Goal: Task Accomplishment & Management: Manage account settings

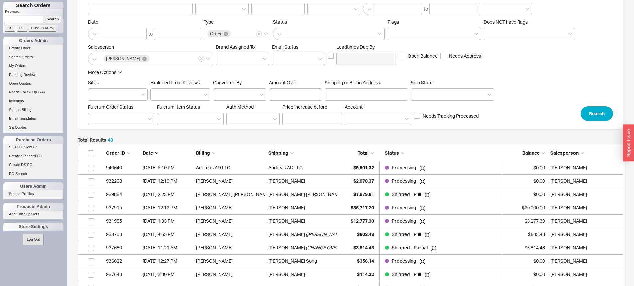
scroll to position [67, 0]
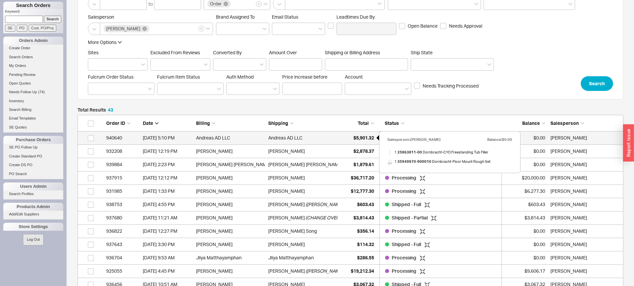
click at [360, 142] on div "$5,901.32" at bounding box center [357, 137] width 33 height 13
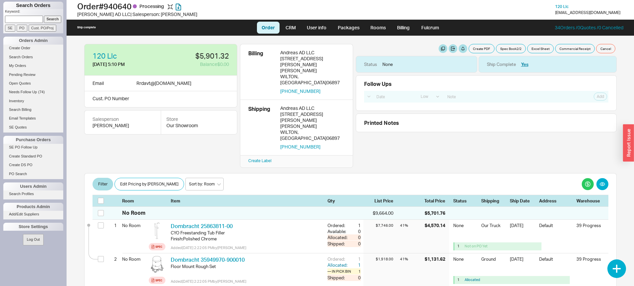
select select "LOW"
click at [480, 45] on button "Create PDF" at bounding box center [482, 48] width 26 height 9
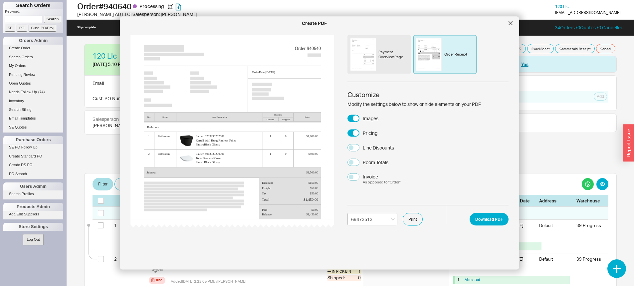
select select "69473513"
drag, startPoint x: 389, startPoint y: 42, endPoint x: 393, endPoint y: 46, distance: 5.9
click at [389, 42] on div "Payment Overview Page" at bounding box center [379, 54] width 63 height 39
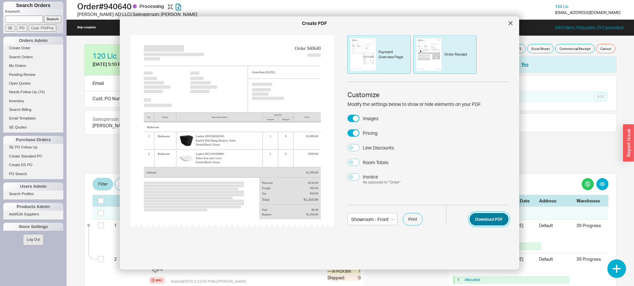
click at [480, 216] on button "Download PDF" at bounding box center [489, 219] width 39 height 13
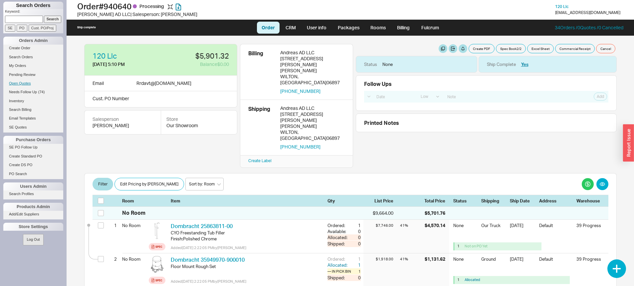
click at [22, 83] on link "Open Quotes" at bounding box center [33, 83] width 60 height 7
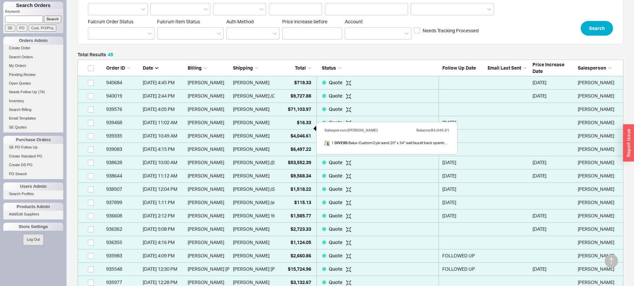
scroll to position [133, 0]
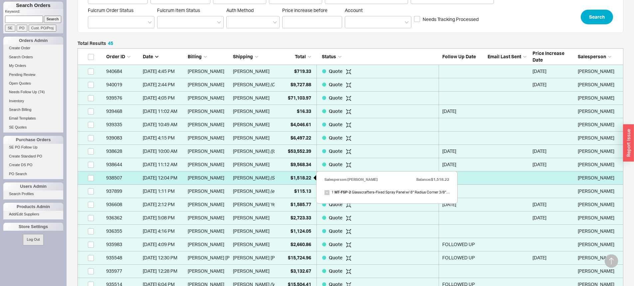
click at [297, 175] on span "$1,518.22" at bounding box center [301, 178] width 21 height 6
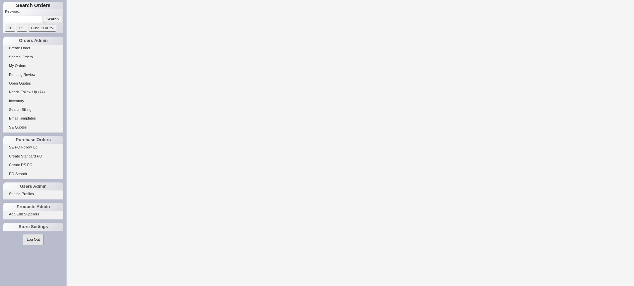
select select "LOW"
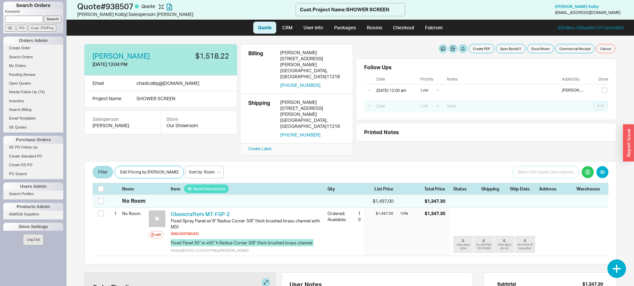
scroll to position [33, 0]
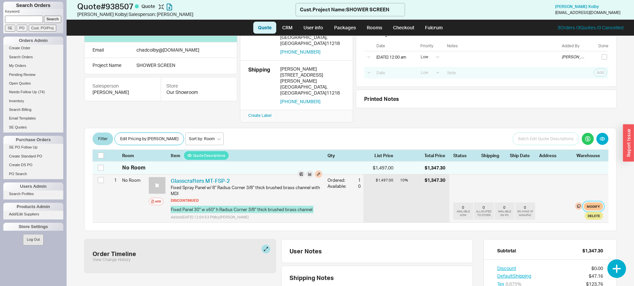
click at [589, 202] on button "Modify" at bounding box center [593, 206] width 19 height 8
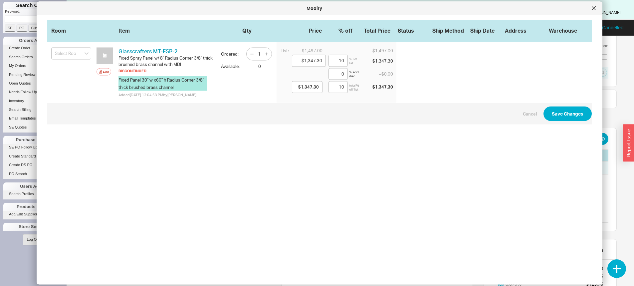
click at [593, 9] on icon at bounding box center [593, 7] width 3 height 3
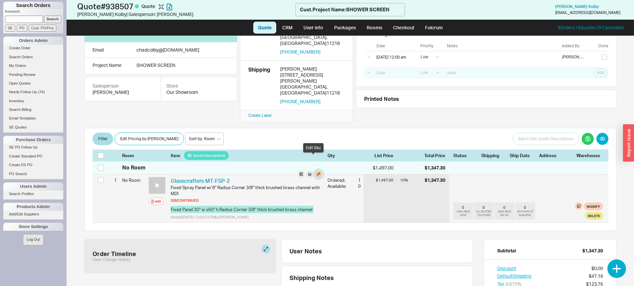
click at [316, 170] on button "button" at bounding box center [318, 173] width 7 height 7
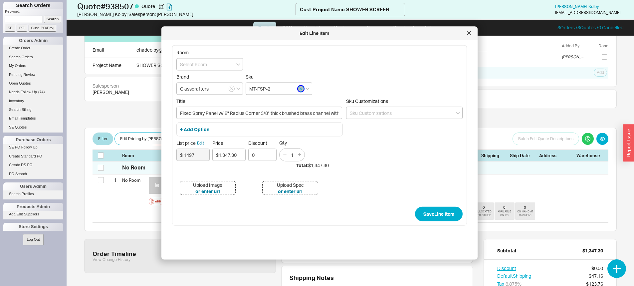
click at [298, 88] on button "button" at bounding box center [301, 89] width 6 height 6
click at [291, 87] on input at bounding box center [279, 89] width 67 height 12
type input "p"
type input "P_IF"
drag, startPoint x: 259, startPoint y: 113, endPoint x: 218, endPoint y: 112, distance: 41.0
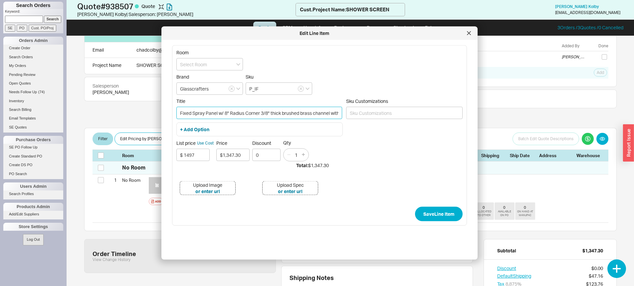
click at [218, 112] on input "Fixed Spray Panel w/ 8" Radius Corner 3/8" thick brushed brass channel with MDI" at bounding box center [259, 113] width 166 height 12
click at [179, 112] on input "Fixed Spray Panel 3/8" thick brushed brass channel with MDI" at bounding box center [259, 113] width 166 height 12
click at [334, 111] on input "Custom Fixed Spray Panel 3/8" thick brushed brass channel with MDI" at bounding box center [259, 113] width 166 height 12
type input "Custom Fixed Spray Panel 3/8" thick brushed brass channel hinged left with MDI …"
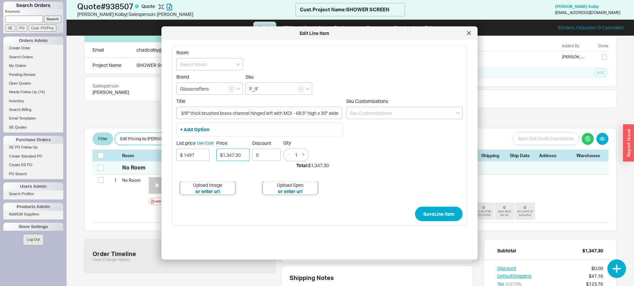
scroll to position [0, 0]
click at [239, 151] on input "$1,347.30" at bounding box center [232, 155] width 33 height 12
type input "$1,690.00"
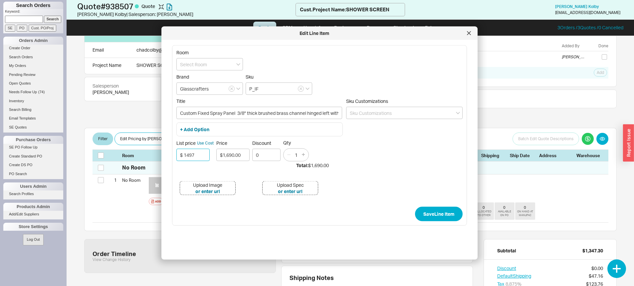
click at [187, 159] on input "$ 1497" at bounding box center [192, 155] width 33 height 12
type input "$ 1690"
click at [239, 155] on input "$1,690.00" at bounding box center [232, 155] width 33 height 12
click at [257, 153] on input "0" at bounding box center [266, 155] width 28 height 12
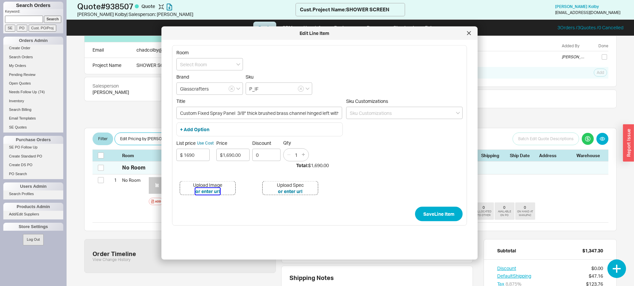
click at [207, 193] on button "or enter url" at bounding box center [207, 191] width 25 height 7
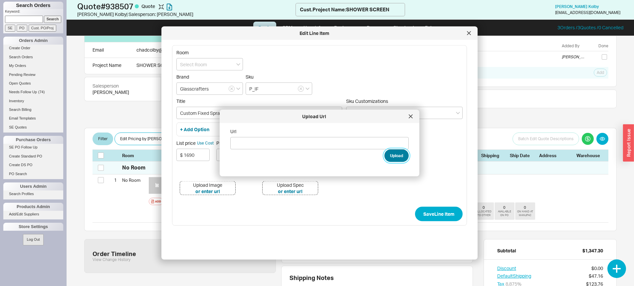
click at [396, 156] on button "Upload" at bounding box center [397, 156] width 24 height 13
click at [413, 118] on div at bounding box center [411, 116] width 11 height 11
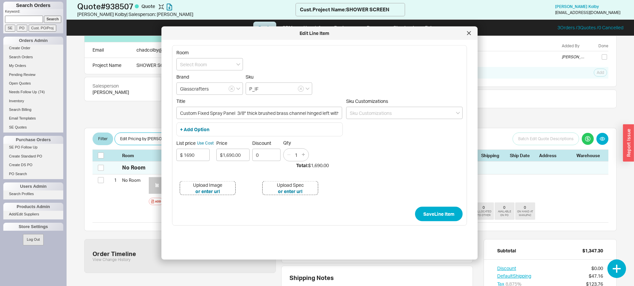
click at [205, 187] on div "Upload Image" at bounding box center [207, 184] width 29 height 7
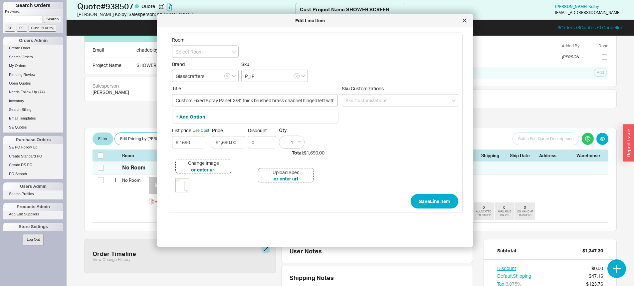
drag, startPoint x: 388, startPoint y: 33, endPoint x: 384, endPoint y: 21, distance: 12.4
click at [384, 21] on div "Edit Line Item" at bounding box center [310, 20] width 299 height 7
click at [418, 199] on button "Save Line Item" at bounding box center [435, 201] width 48 height 15
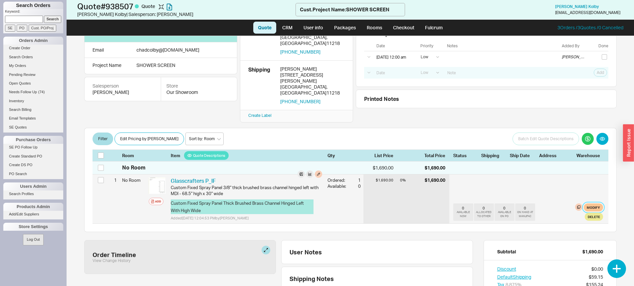
click at [587, 203] on button "Modify" at bounding box center [593, 207] width 19 height 8
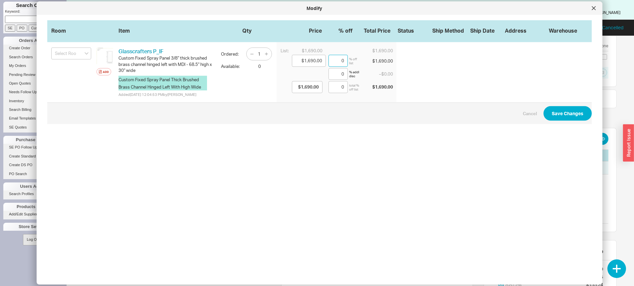
click at [337, 58] on input "0" at bounding box center [338, 61] width 19 height 12
type input "$1,673.10"
type input "1"
type input "$1,673.10"
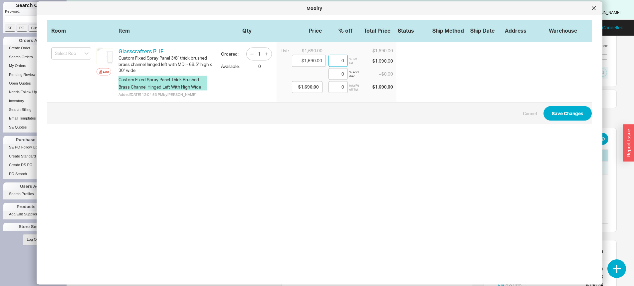
type input "1"
type input "$1,436.50"
type input "15"
type input "$1,436.50"
type input "15"
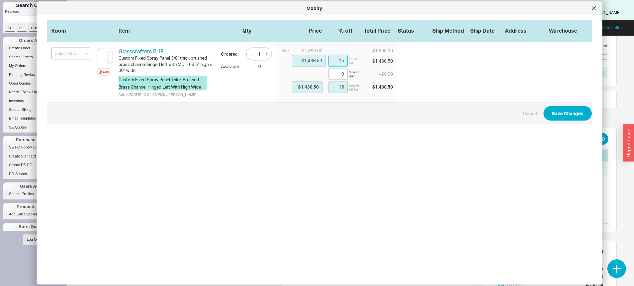
type input "$1,673.10"
type input "1"
type input "$1,673.10"
type input "1"
type input "$1,690.00"
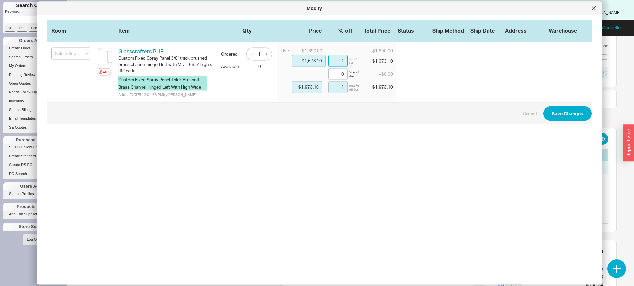
type input "0"
type input "$1,690.00"
type input "0"
type input "$1,656.20"
type input "2"
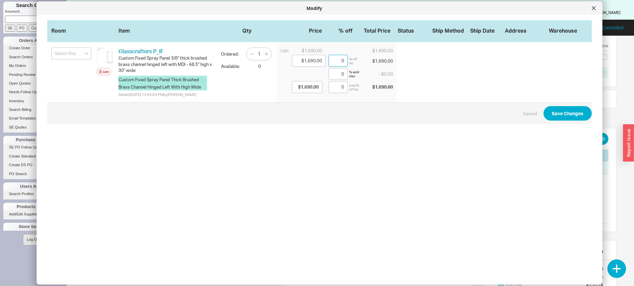
type input "$1,656.20"
type input "2"
type input "$1,352.00"
type input "20"
type input "$1,352.00"
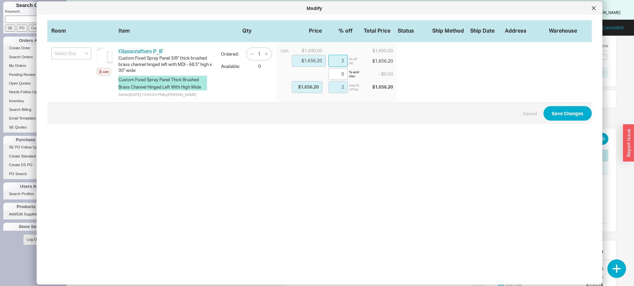
type input "20"
type input "$1,656.20"
type input "2"
type input "$1,656.20"
type input "2"
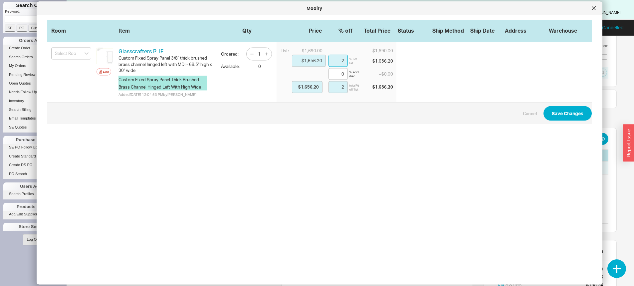
type input "$1,690.00"
type input "0"
type input "$1,690.00"
type input "0"
type input "$1,673.10"
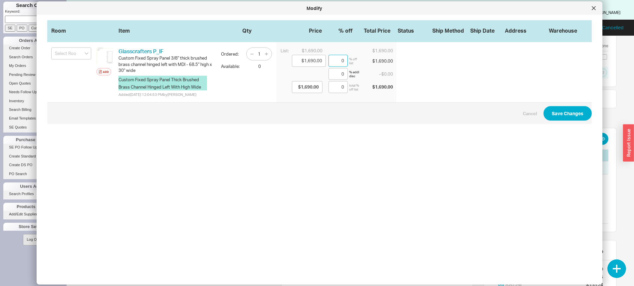
type input "1"
type input "$1,673.10"
type input "1"
type input "$1,419.60"
type input "16"
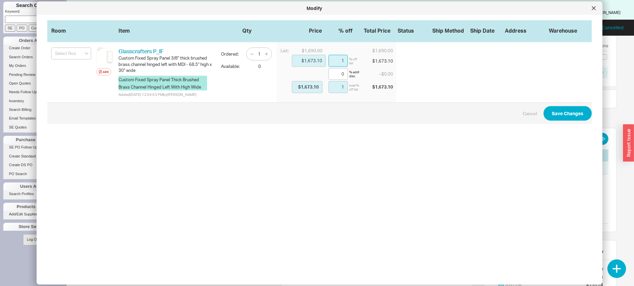
type input "$1,419.60"
type input "16"
click at [556, 120] on button "Save Changes" at bounding box center [568, 113] width 48 height 15
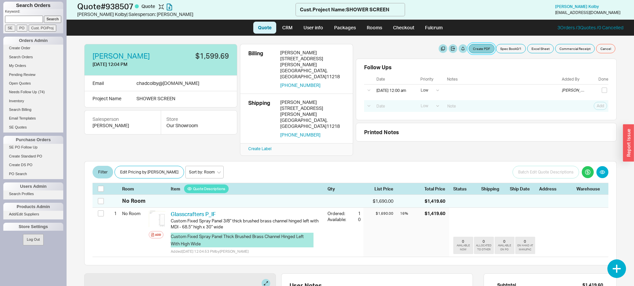
click at [480, 52] on button "Create PDF" at bounding box center [482, 48] width 26 height 9
select select "69473513"
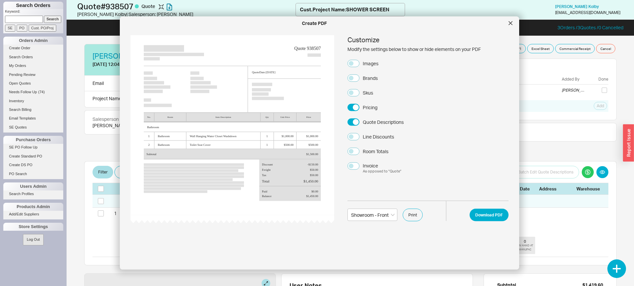
click at [370, 91] on div "Skus" at bounding box center [368, 92] width 10 height 7
click at [360, 91] on button "Skus" at bounding box center [354, 92] width 12 height 7
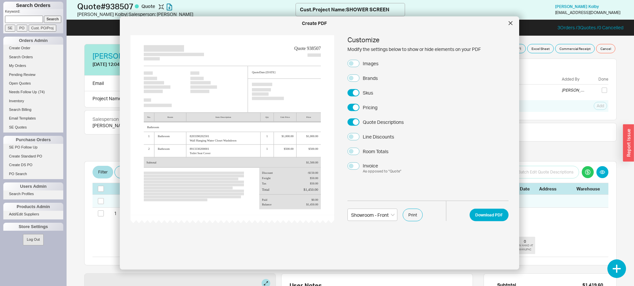
drag, startPoint x: 370, startPoint y: 63, endPoint x: 377, endPoint y: 63, distance: 7.3
click at [370, 63] on div "Images" at bounding box center [371, 63] width 16 height 7
click at [360, 63] on button "Images" at bounding box center [354, 63] width 12 height 7
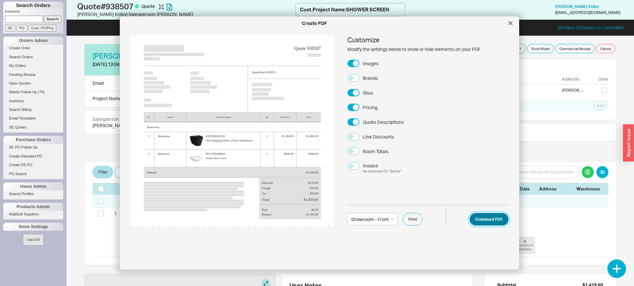
click at [485, 224] on button "Download PDF" at bounding box center [489, 219] width 39 height 13
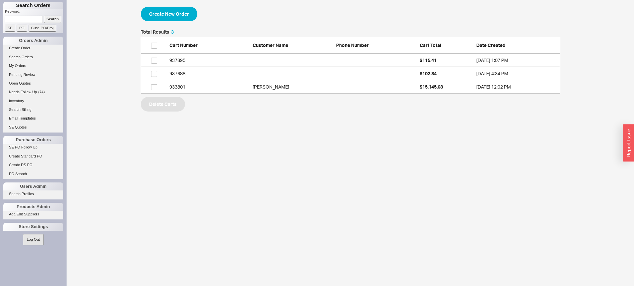
scroll to position [59, 415]
click at [170, 19] on button "Create New Order" at bounding box center [169, 14] width 57 height 15
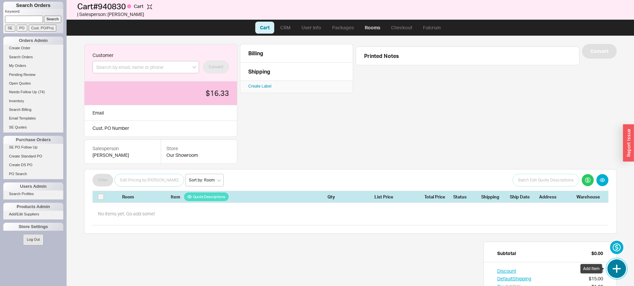
click at [617, 270] on button "button" at bounding box center [617, 268] width 19 height 19
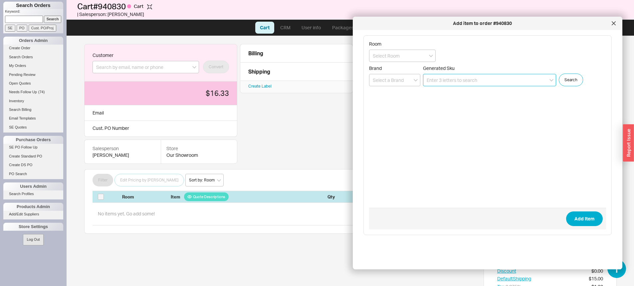
click at [427, 80] on input at bounding box center [489, 80] width 133 height 12
paste input "8041-AB"
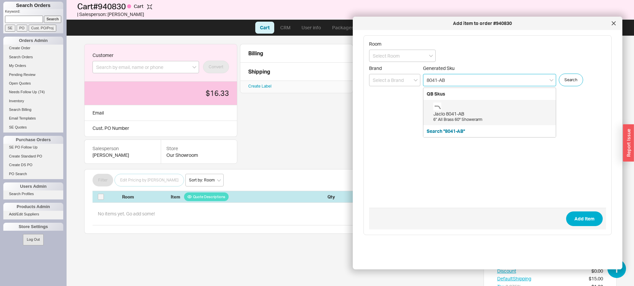
click at [469, 116] on div "Jaclo 8041-AB" at bounding box center [493, 114] width 119 height 7
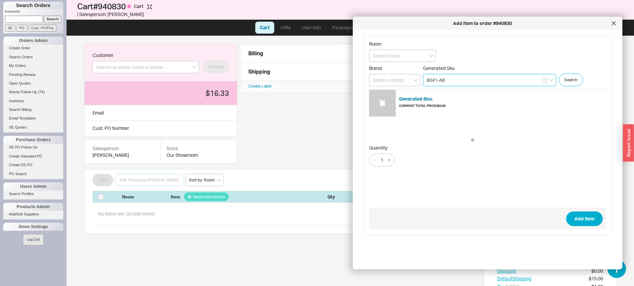
type input "8041-AB"
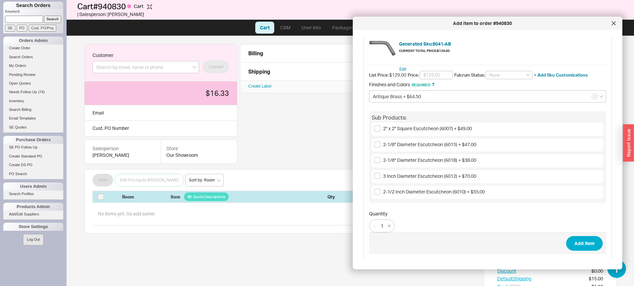
scroll to position [56, 0]
click at [415, 127] on span "2" x 2" Square Escutcheon (6007) + $49.00" at bounding box center [427, 128] width 89 height 6
click at [381, 127] on input "2" x 2" Square Escutcheon (6007) + $49.00" at bounding box center [378, 128] width 6 height 6
checkbox input "true"
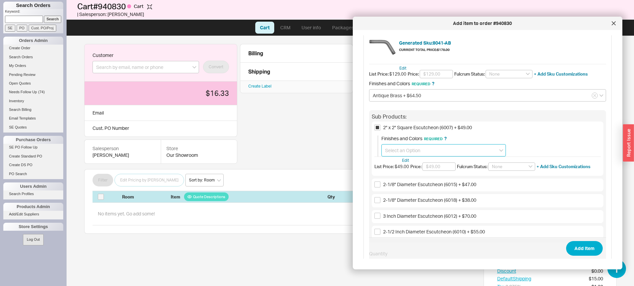
click at [444, 148] on input at bounding box center [444, 150] width 125 height 12
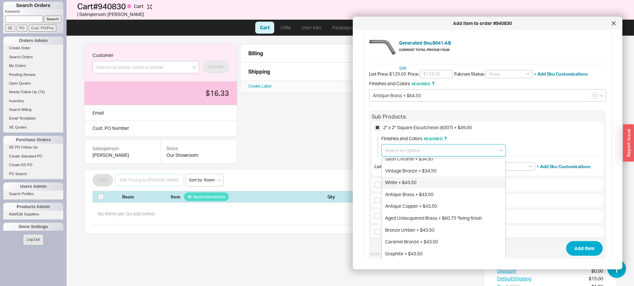
scroll to position [100, 0]
click at [441, 179] on div "Antique Brass + $43.50" at bounding box center [444, 183] width 124 height 12
type input "Antique Brass + $43.50"
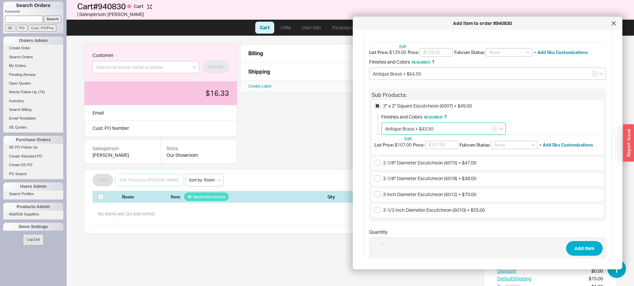
scroll to position [89, 0]
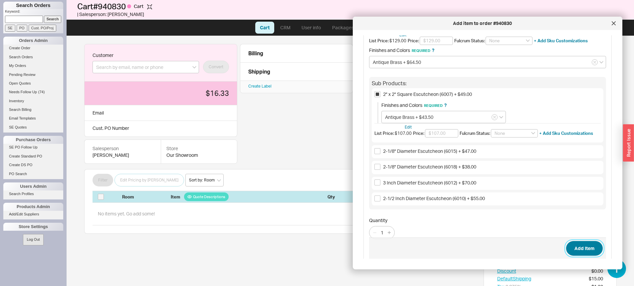
click at [581, 243] on button "Add Item" at bounding box center [584, 248] width 37 height 15
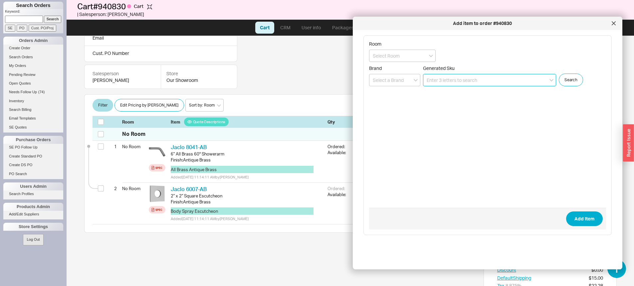
scroll to position [76, 0]
drag, startPoint x: 458, startPoint y: 86, endPoint x: 456, endPoint y: 83, distance: 3.6
click at [458, 86] on form "Room Brand Generated Sku Search Add Item" at bounding box center [487, 135] width 237 height 188
click at [456, 83] on input at bounding box center [489, 80] width 133 height 12
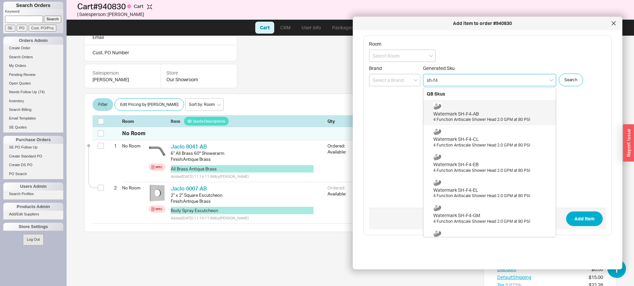
click at [490, 121] on div "4 Function Antiscale Shower Head 2.0 GPM at 80 PSI" at bounding box center [493, 120] width 119 height 6
type input "SH-F4-AB"
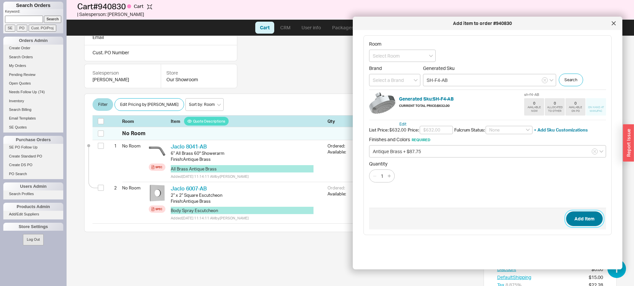
click at [574, 221] on button "Add Item" at bounding box center [584, 218] width 37 height 15
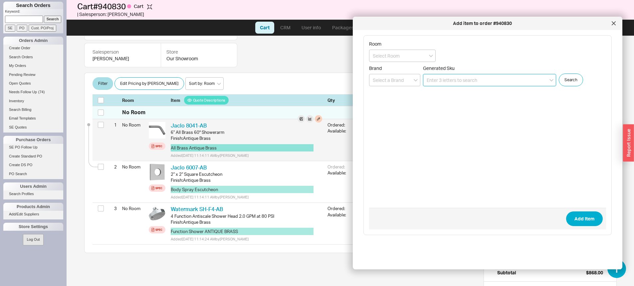
scroll to position [93, 0]
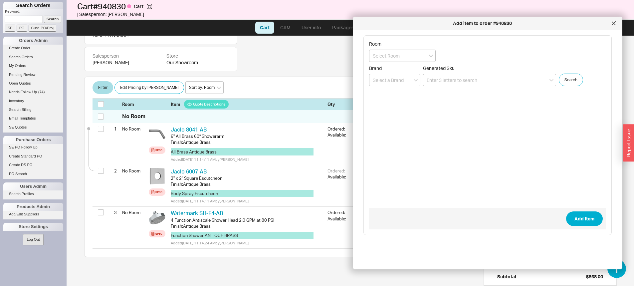
click at [616, 26] on div at bounding box center [614, 23] width 11 height 11
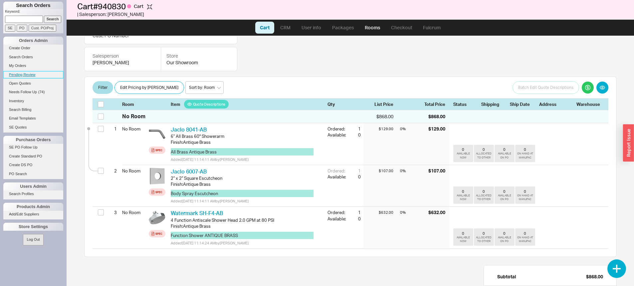
click at [23, 76] on span "Pending Review" at bounding box center [22, 75] width 27 height 4
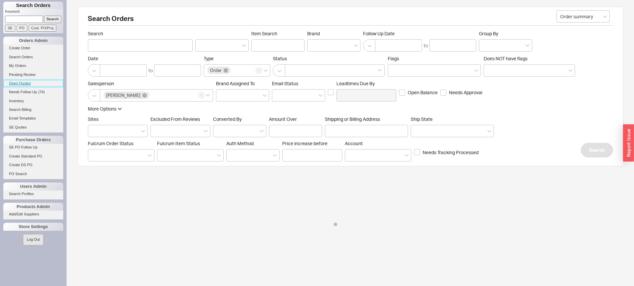
click at [23, 86] on link "Open Quotes" at bounding box center [33, 83] width 60 height 7
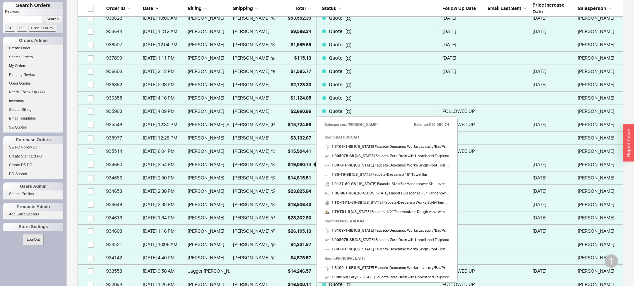
scroll to position [233, 0]
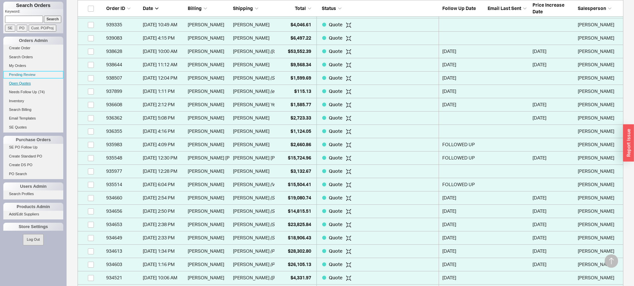
drag, startPoint x: 29, startPoint y: 78, endPoint x: 29, endPoint y: 84, distance: 6.7
click at [29, 78] on li "Pending Review" at bounding box center [33, 75] width 60 height 9
click at [29, 81] on link "Open Quotes" at bounding box center [33, 83] width 60 height 7
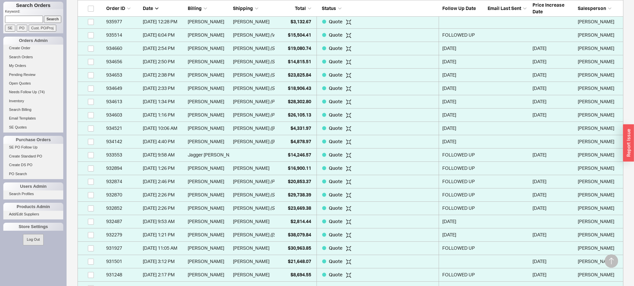
scroll to position [366, 0]
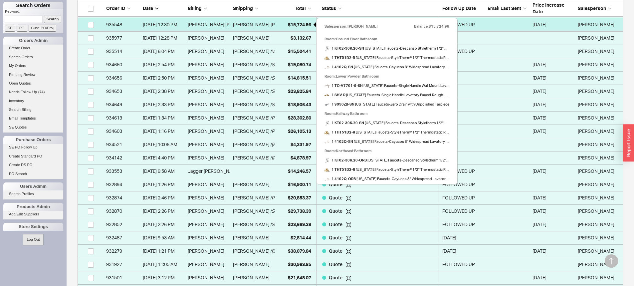
click at [298, 23] on span "$15,724.96" at bounding box center [299, 25] width 23 height 6
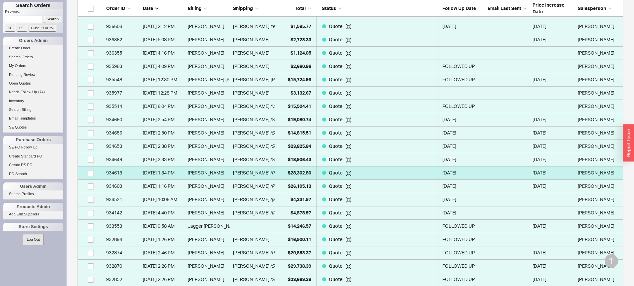
scroll to position [300, 0]
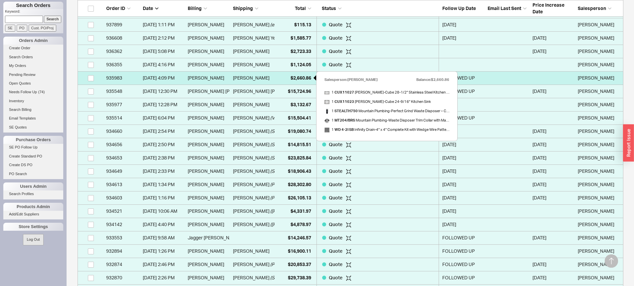
click at [301, 79] on span "$2,660.86" at bounding box center [301, 78] width 21 height 6
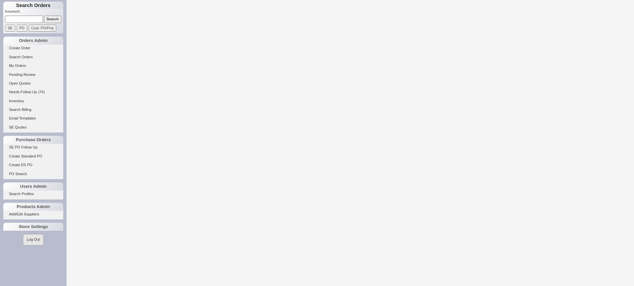
select select "LOW"
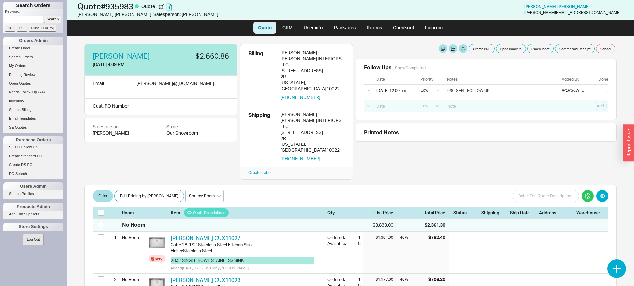
select select "LOW"
click at [601, 45] on button "Cancel" at bounding box center [605, 48] width 19 height 9
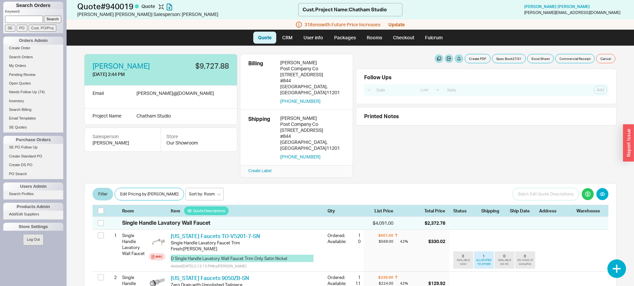
select select "LOW"
